Goal: Information Seeking & Learning: Compare options

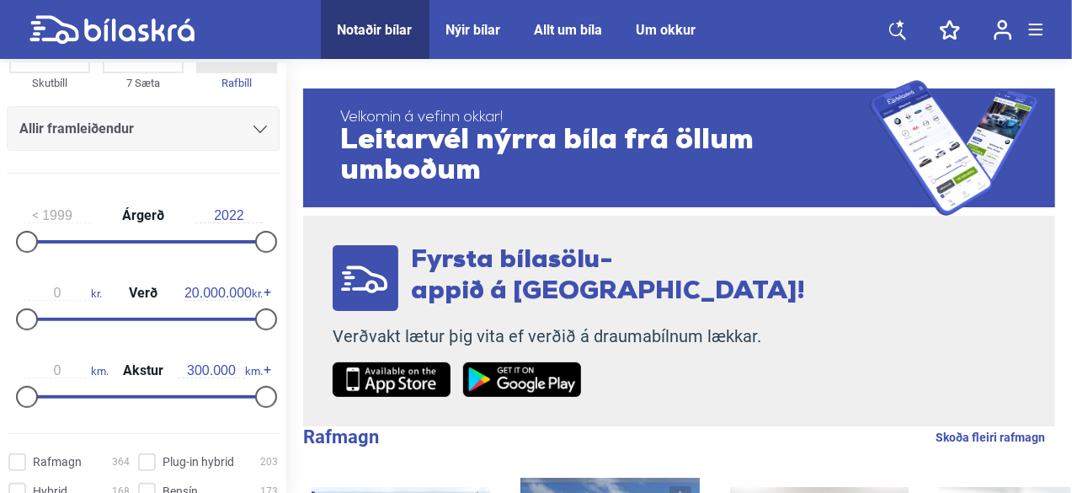
scroll to position [194, 0]
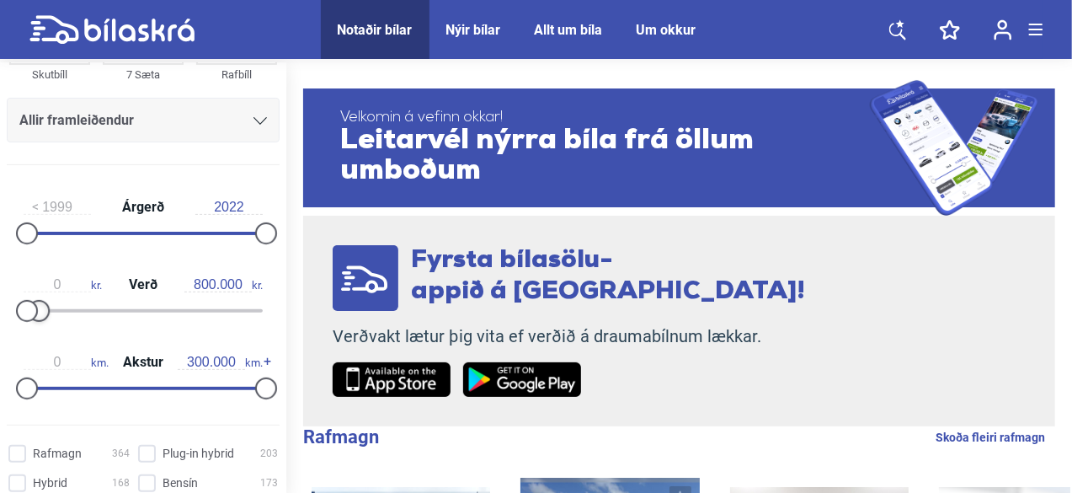
type input "700.000"
drag, startPoint x: 259, startPoint y: 317, endPoint x: 35, endPoint y: 322, distance: 224.9
click at [35, 322] on div "0 kr. Verð 700.000 kr." at bounding box center [143, 294] width 273 height 77
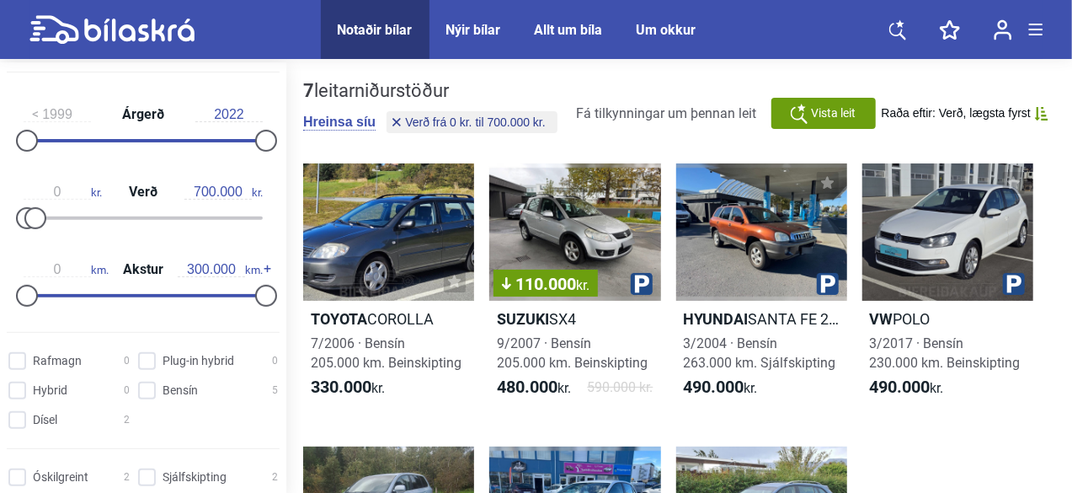
scroll to position [295, 0]
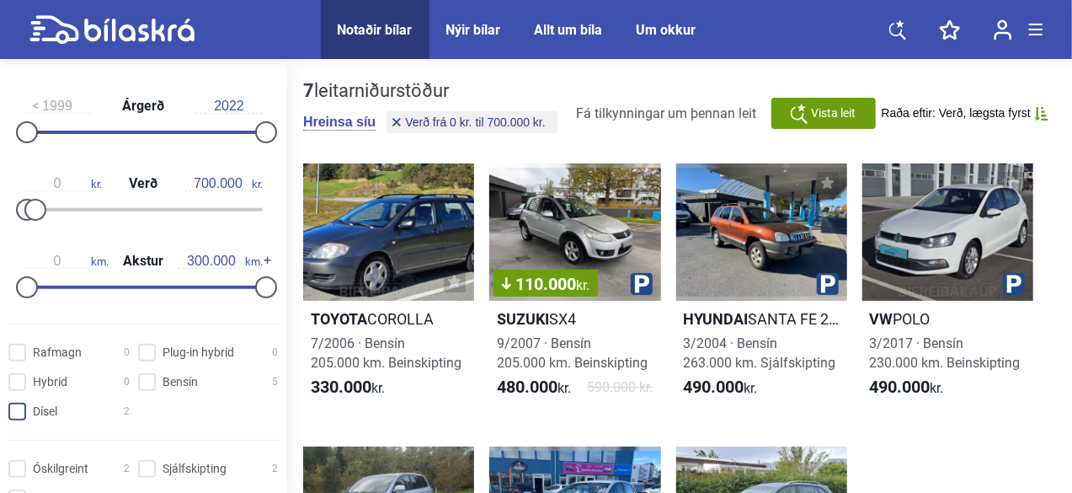
click at [32, 418] on input "Dísel 2" at bounding box center [71, 412] width 121 height 18
checkbox input "true"
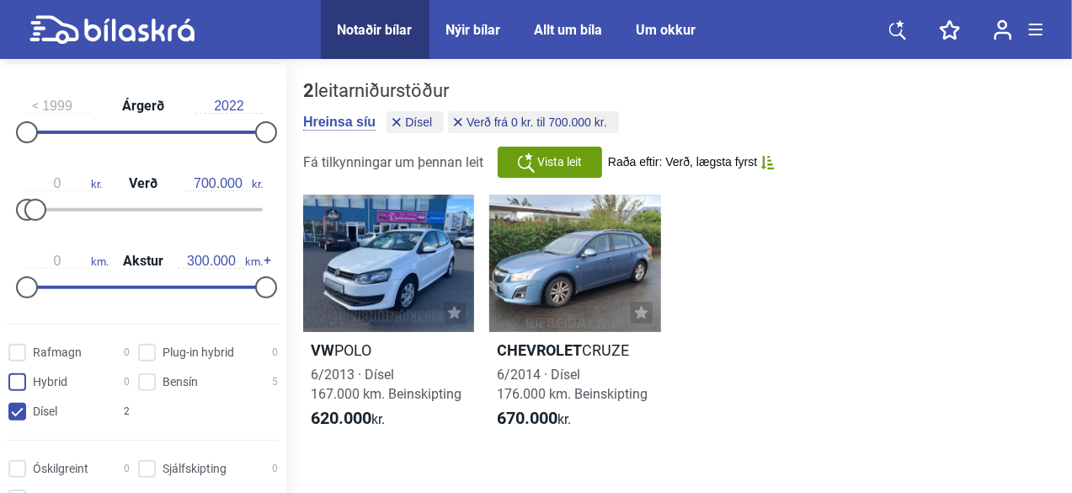
click at [24, 383] on input "Hybrid 0" at bounding box center [71, 383] width 121 height 18
checkbox input "true"
click at [22, 349] on input "Rafmagn 0" at bounding box center [71, 353] width 121 height 18
checkbox input "true"
click at [160, 351] on hybrid "Plug-in hybrid 0" at bounding box center [211, 353] width 140 height 18
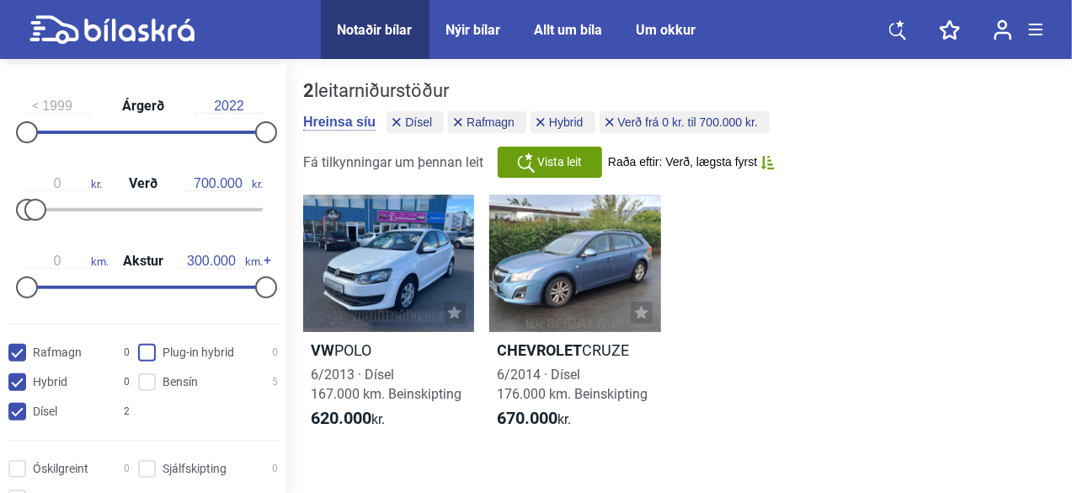
checkbox hybrid "true"
type input "800.000"
click at [34, 210] on div at bounding box center [36, 210] width 22 height 22
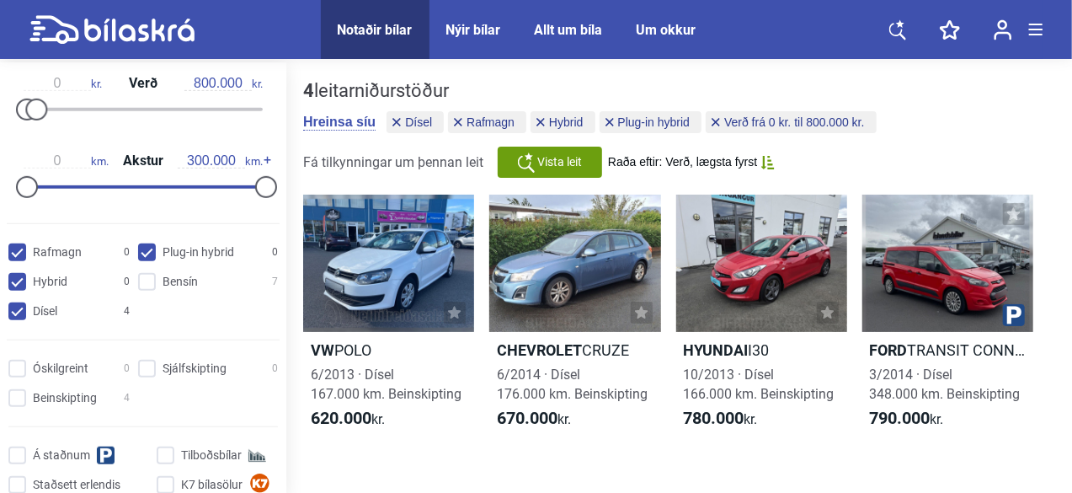
scroll to position [397, 0]
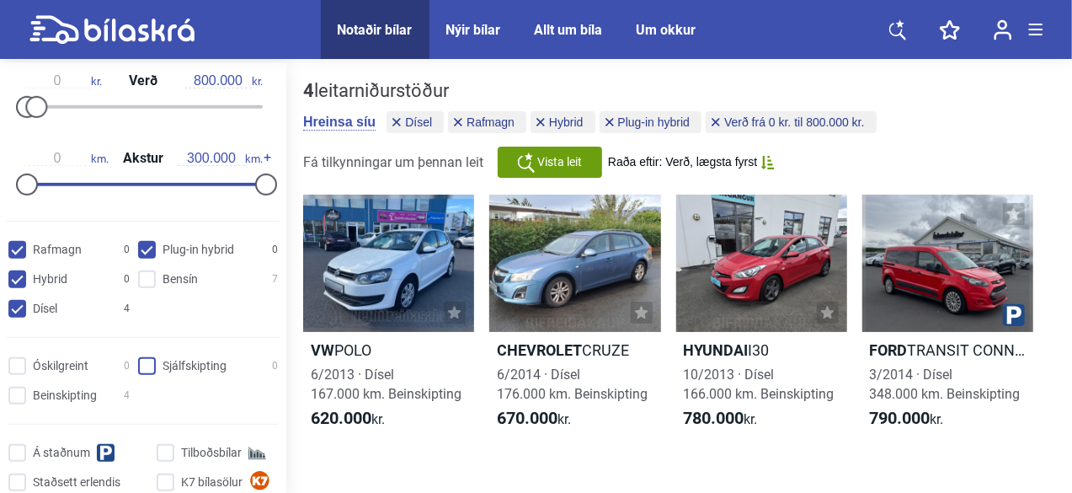
click at [156, 361] on input "Sjálfskipting 0" at bounding box center [211, 367] width 140 height 18
checkbox input "true"
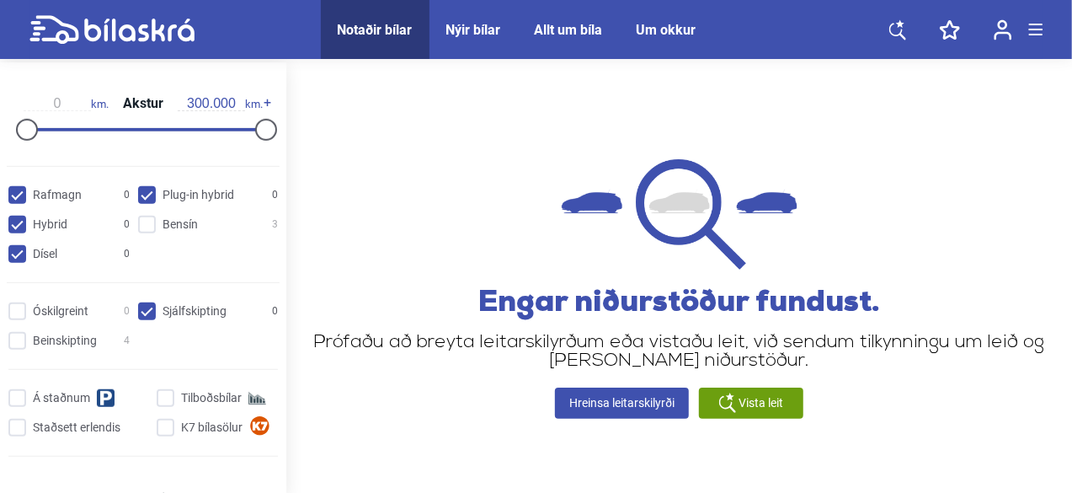
scroll to position [455, 0]
